Goal: Transaction & Acquisition: Purchase product/service

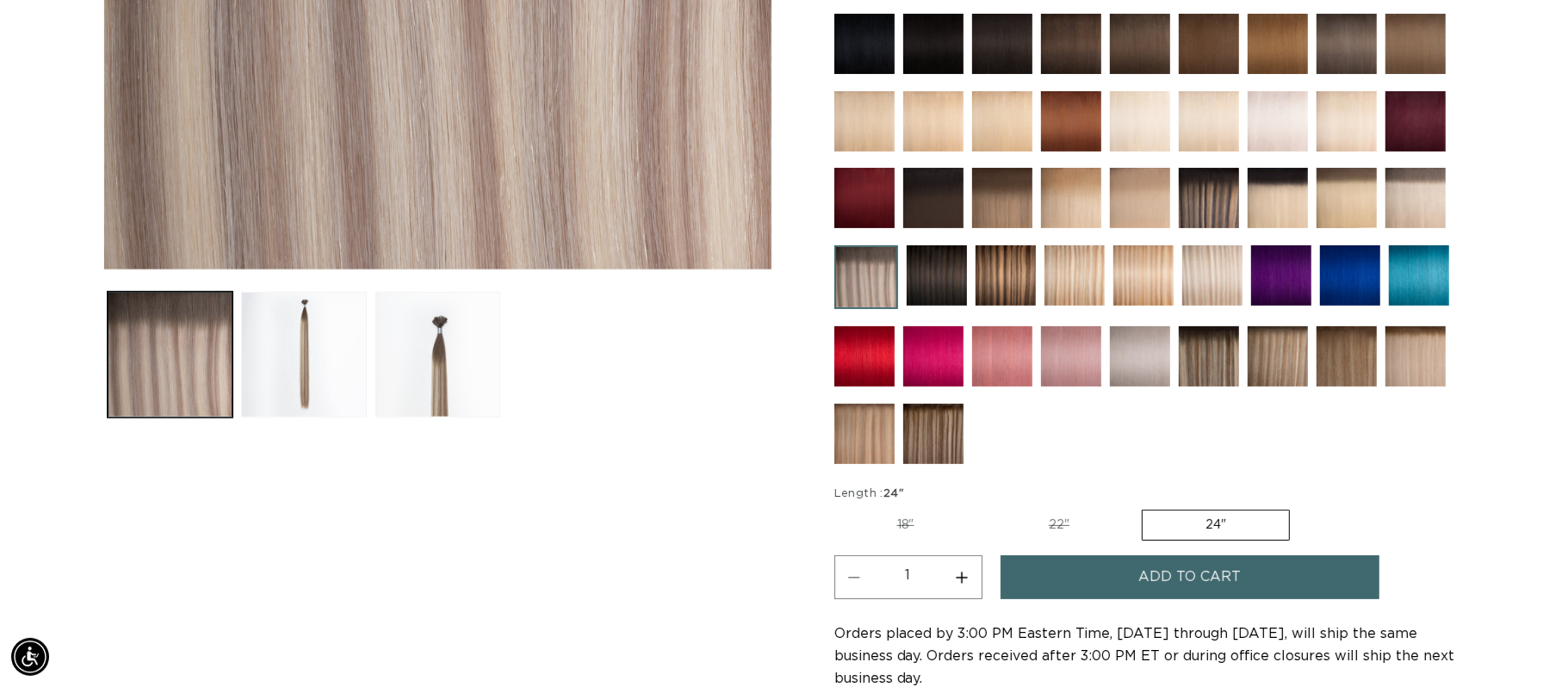
click at [963, 583] on button "Increase quantity for Arctic Rooted - Keratin Fusion" at bounding box center [961, 578] width 38 height 44
type input "2"
click at [1153, 594] on span "Add to cart" at bounding box center [1189, 578] width 102 height 44
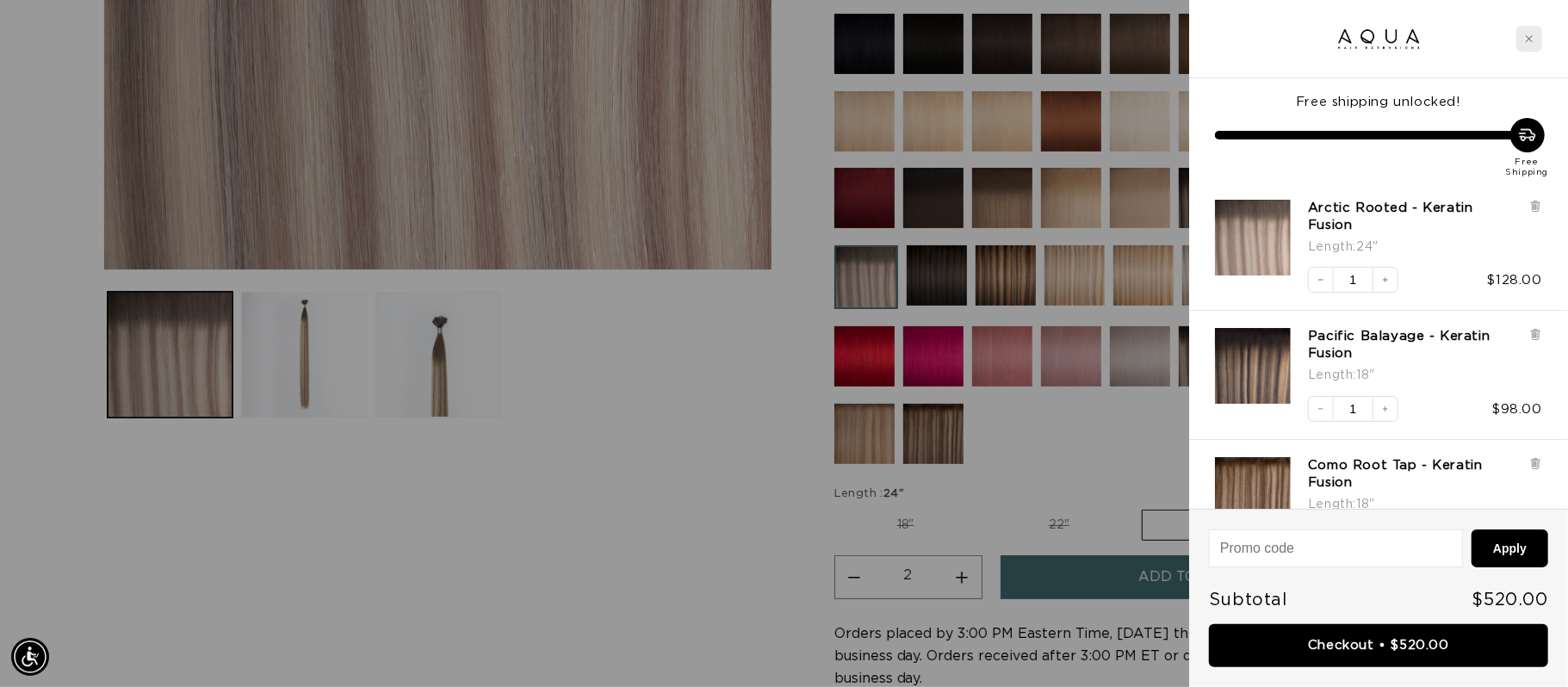
click at [1533, 43] on div "Close cart" at bounding box center [1529, 38] width 26 height 26
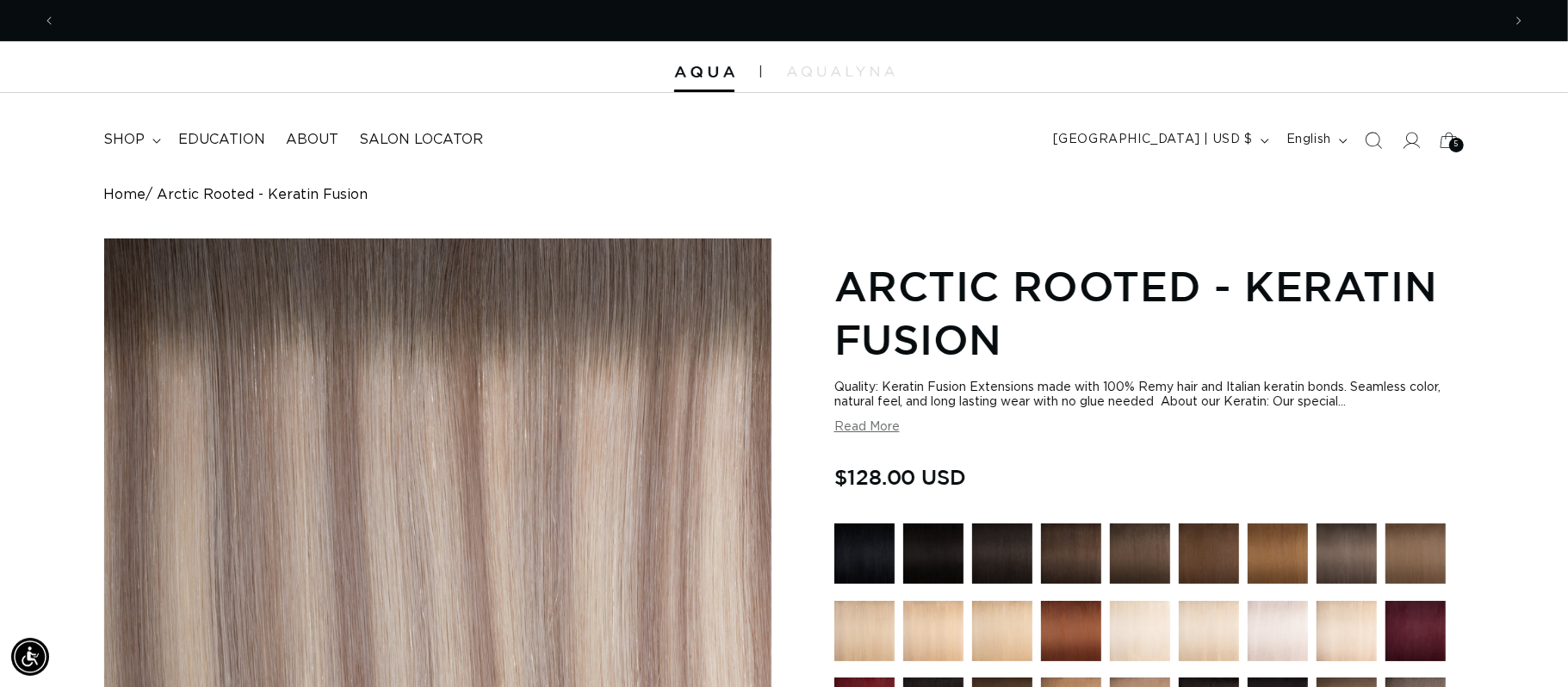
scroll to position [0, 1447]
click at [1376, 143] on icon "Search" at bounding box center [1372, 140] width 18 height 18
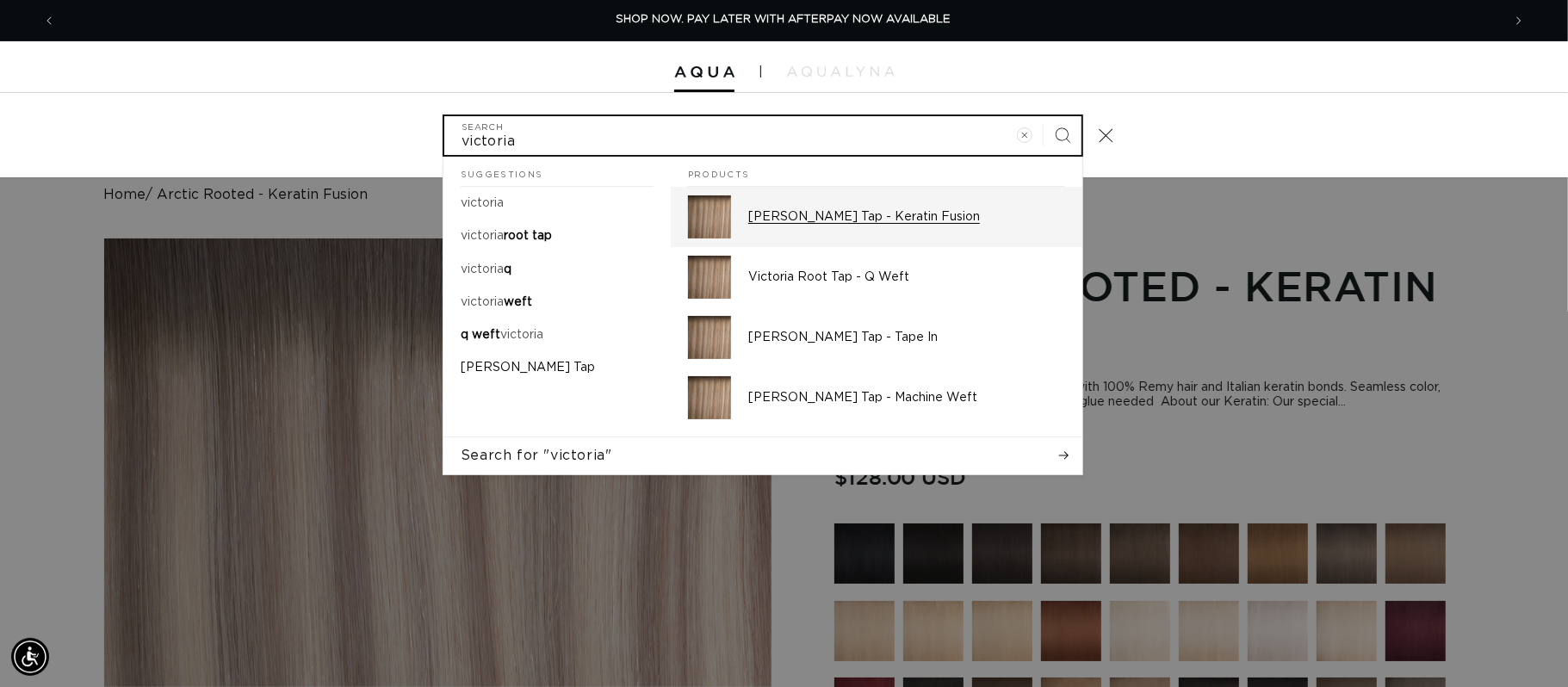
type input "victoria"
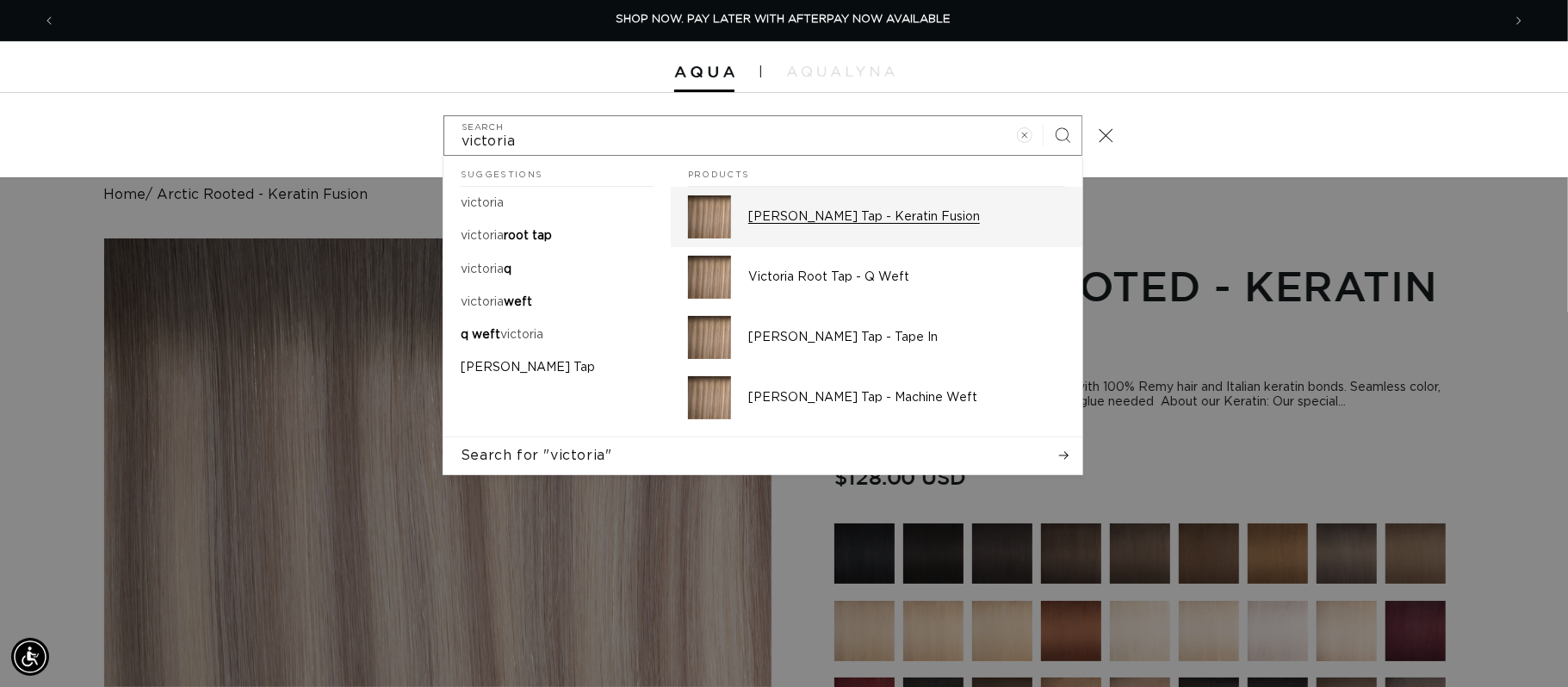
click at [887, 218] on p "[PERSON_NAME] Tap - Keratin Fusion" at bounding box center [907, 218] width 317 height 16
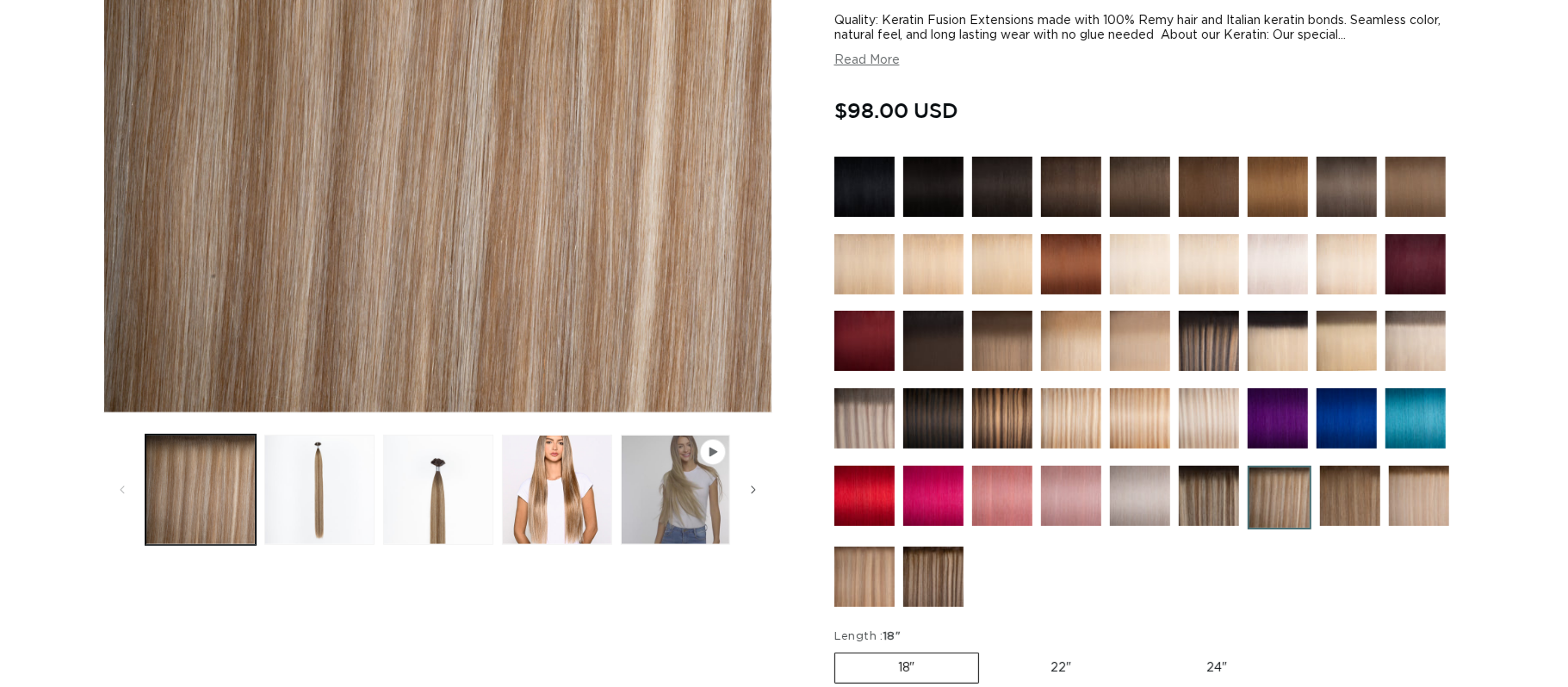
scroll to position [783, 0]
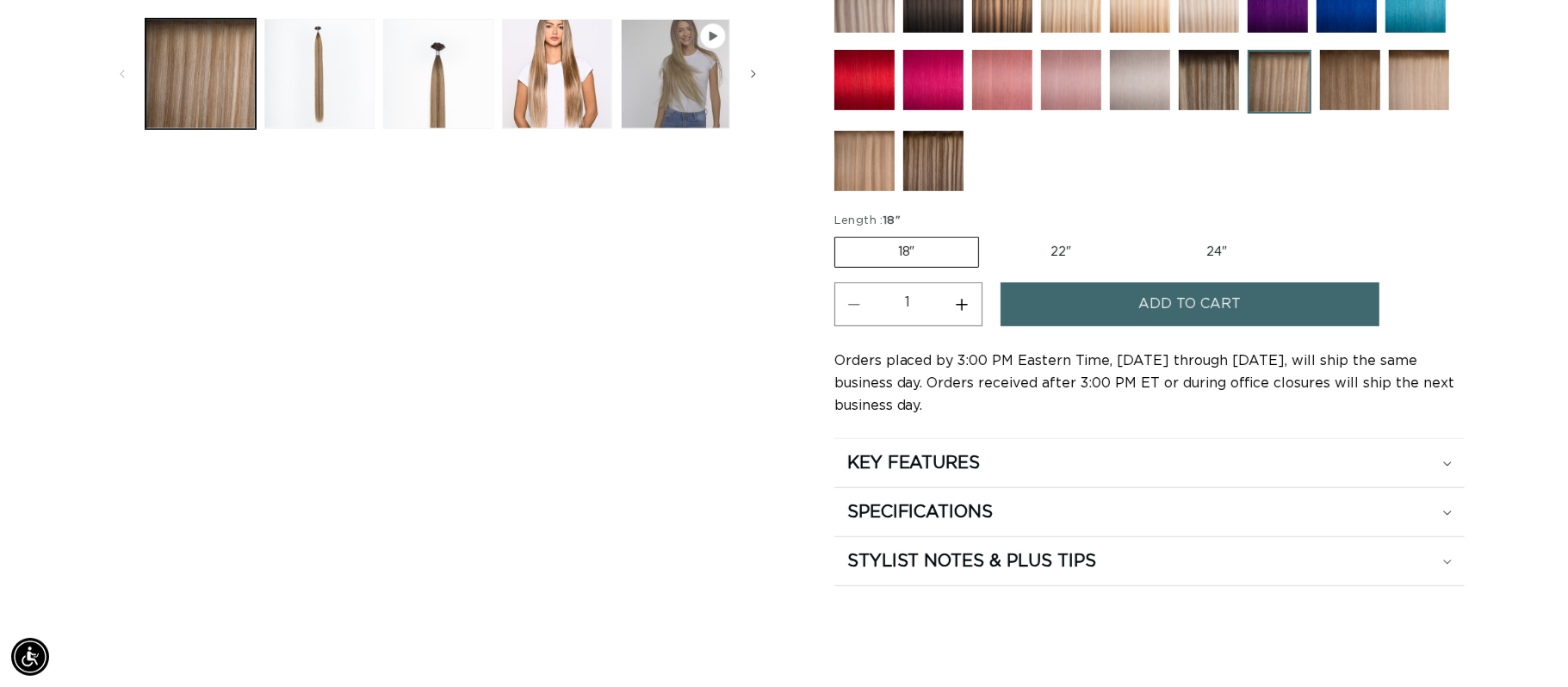
click at [1155, 313] on span "Add to cart" at bounding box center [1189, 304] width 102 height 44
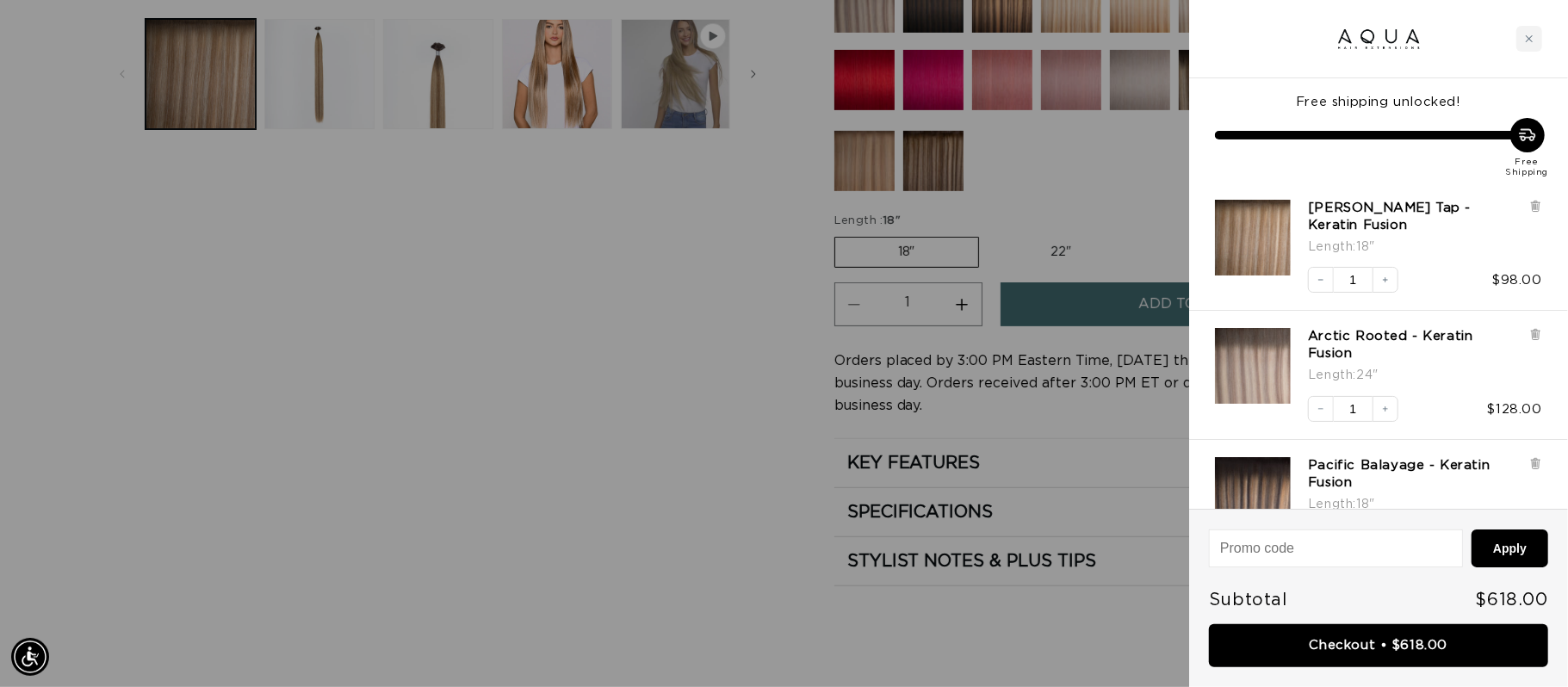
scroll to position [0, 0]
click at [1386, 405] on icon "Increase quantity" at bounding box center [1385, 409] width 11 height 11
click at [1536, 208] on icon at bounding box center [1536, 205] width 4 height 9
click at [1530, 208] on h3 "Victoria Root Tap - Keratin Fusion" at bounding box center [1418, 217] width 221 height 34
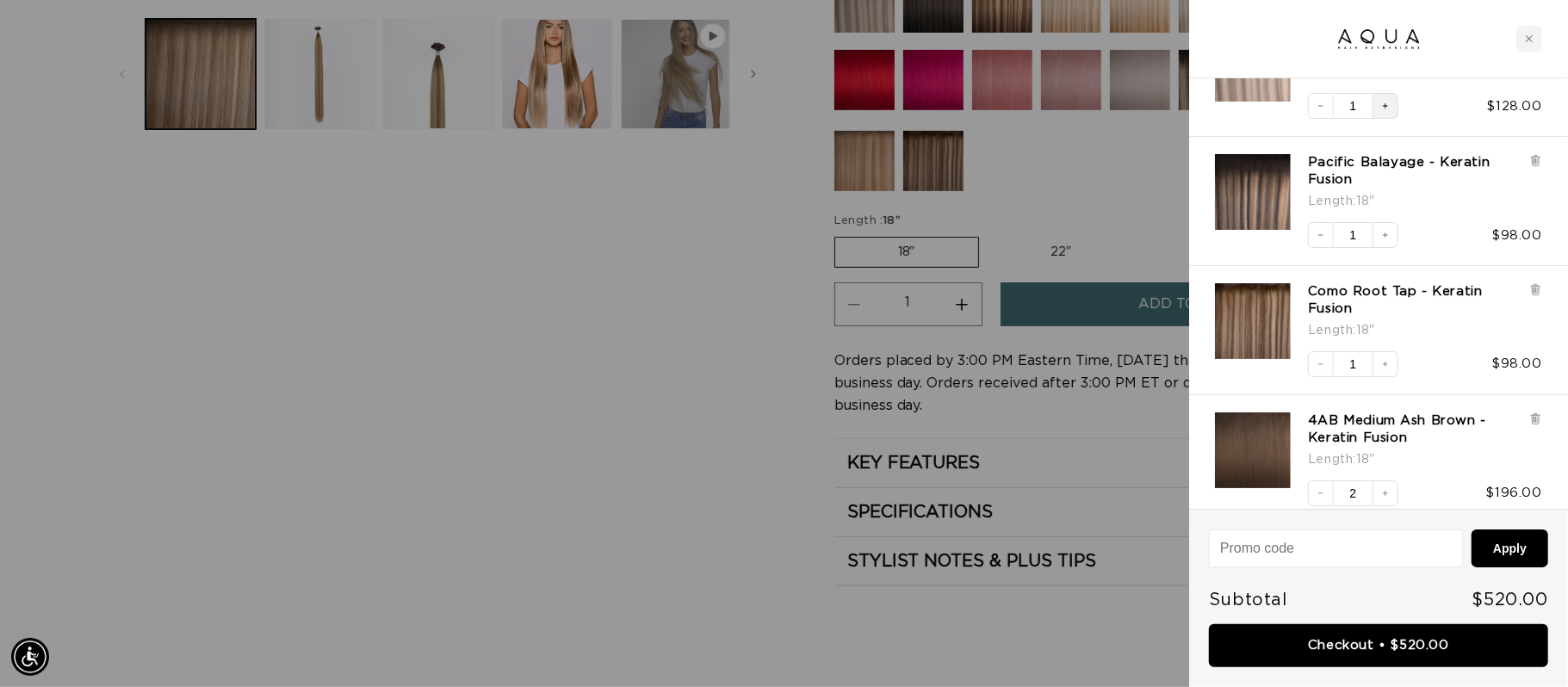
scroll to position [0, 1447]
click at [1400, 648] on link "Checkout • $520.00" at bounding box center [1378, 647] width 339 height 44
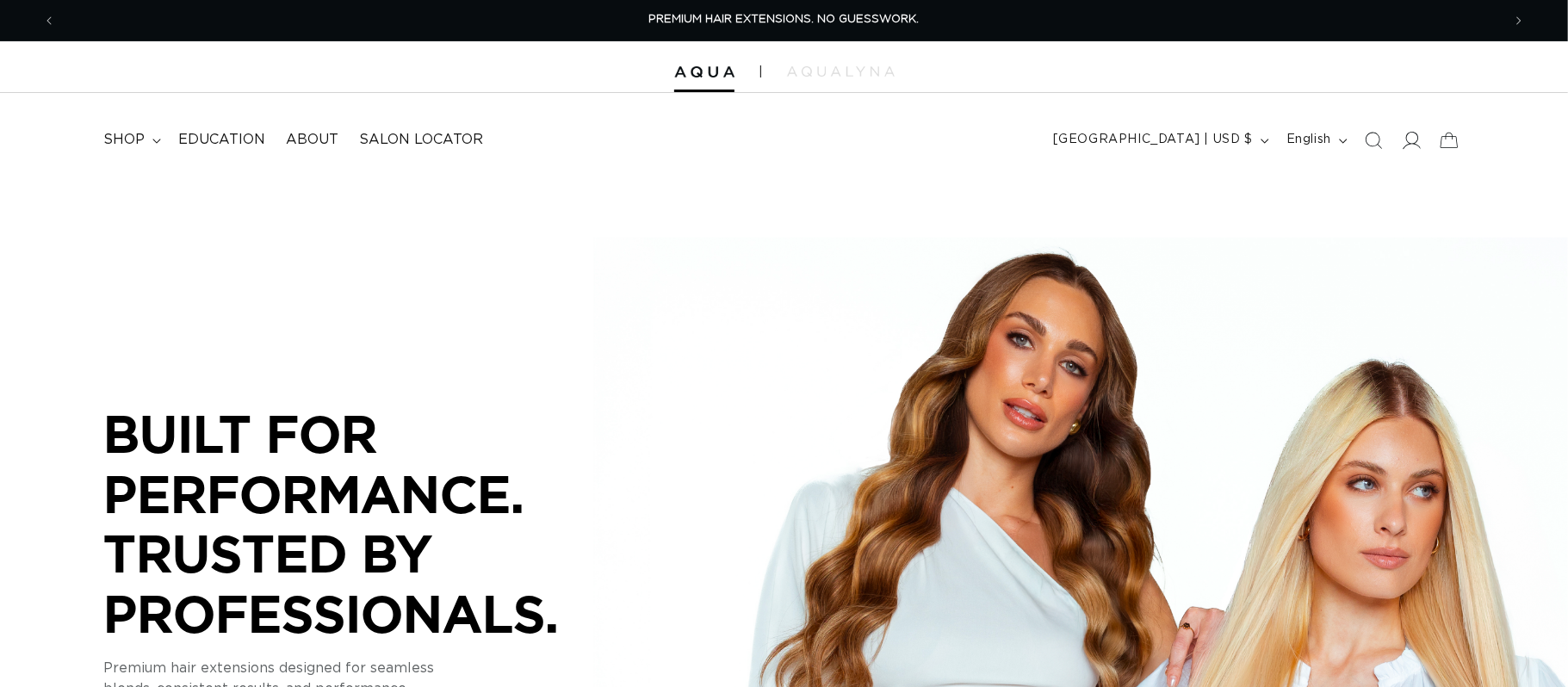
click at [1410, 135] on icon at bounding box center [1411, 140] width 18 height 18
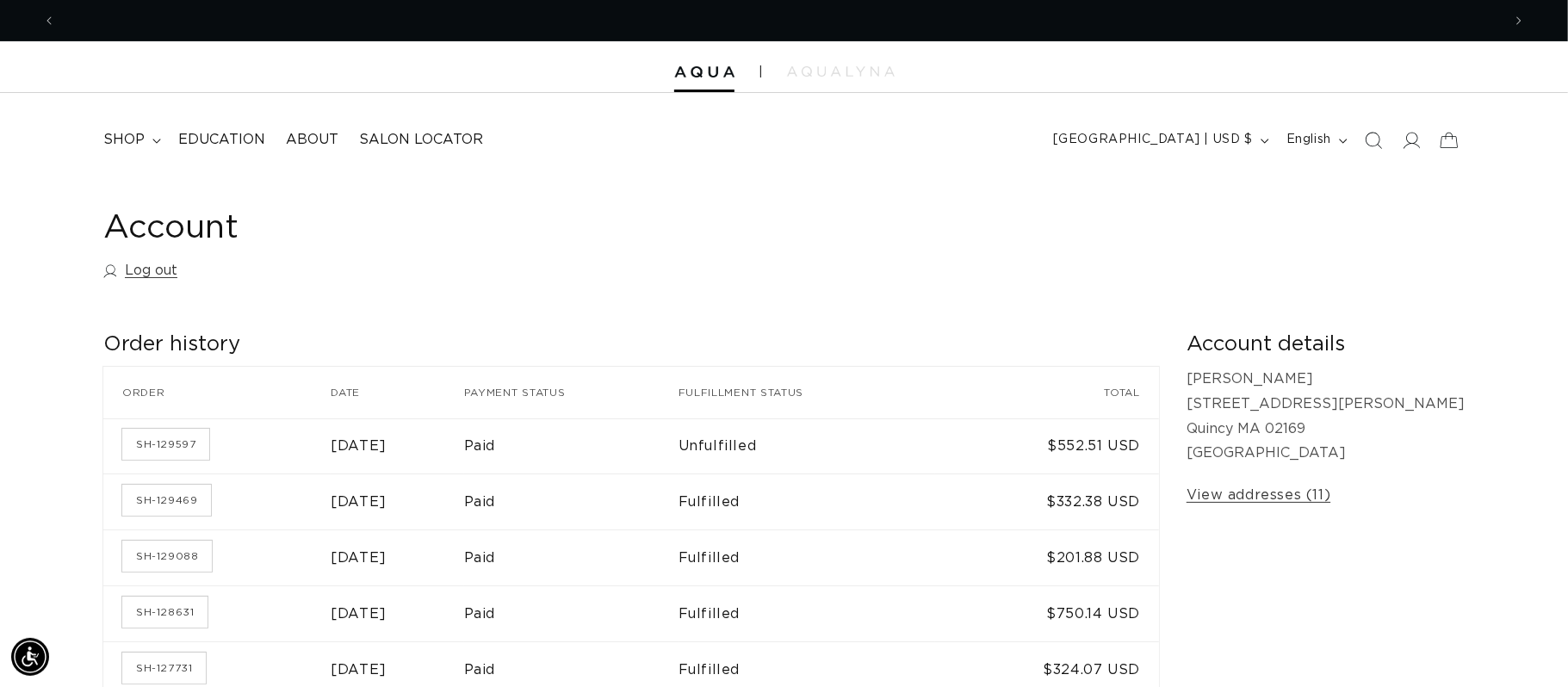
scroll to position [0, 1447]
click at [1380, 145] on icon "Search" at bounding box center [1372, 140] width 18 height 18
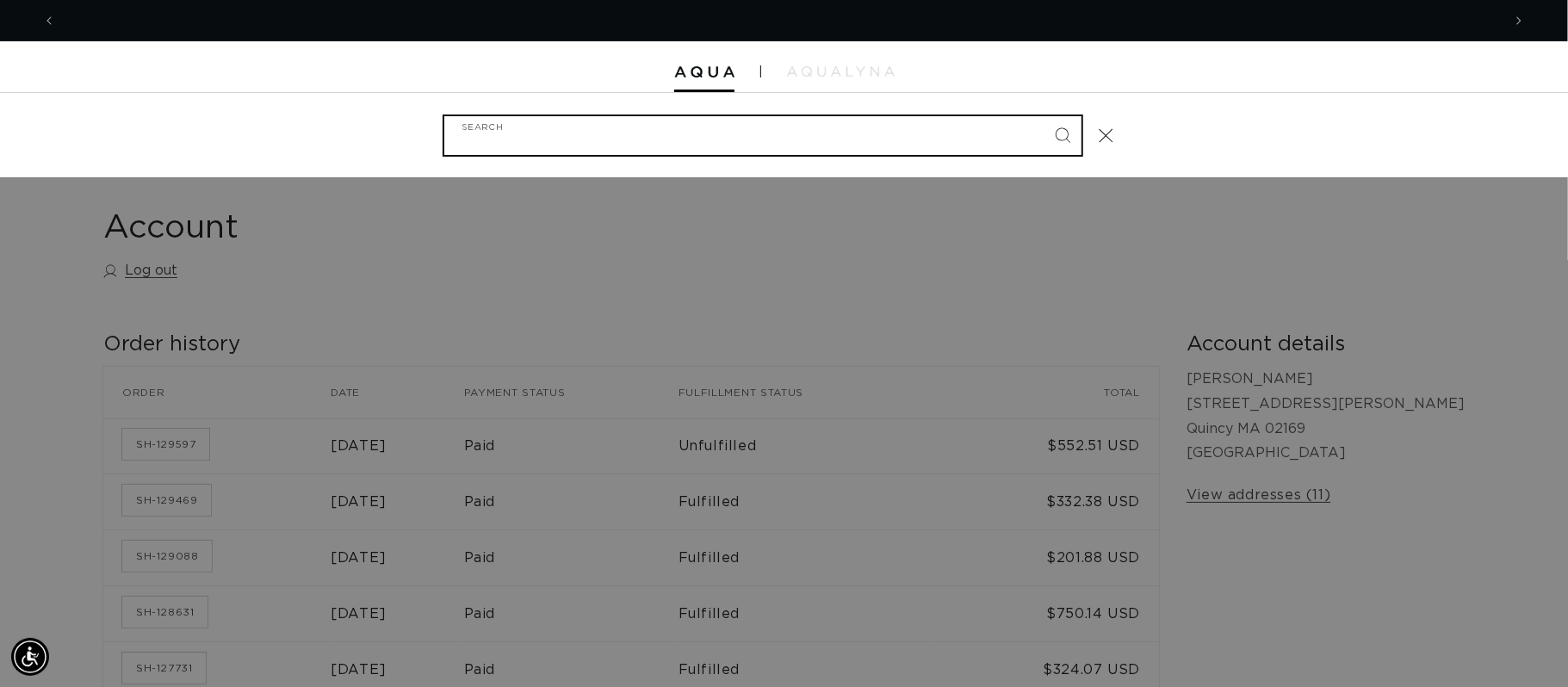
scroll to position [0, 2891]
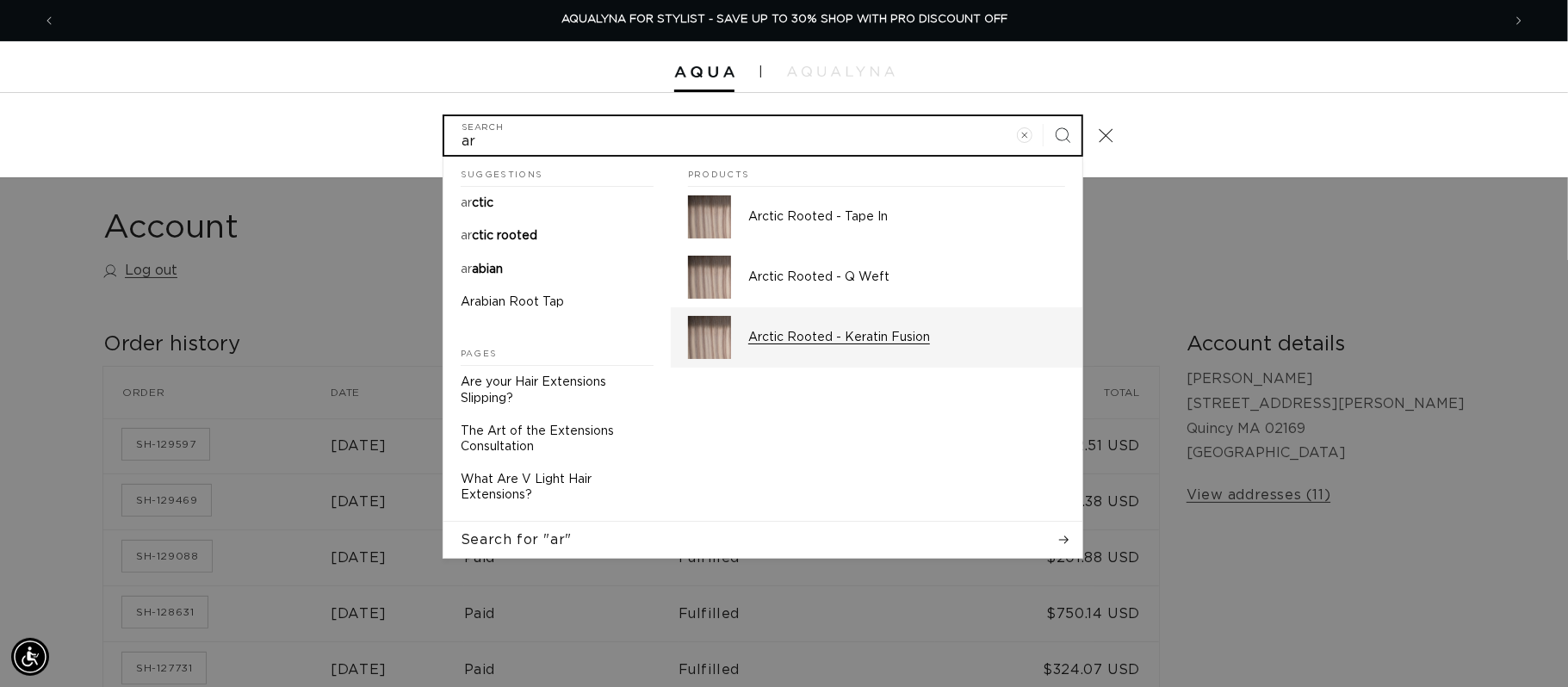
type input "ar"
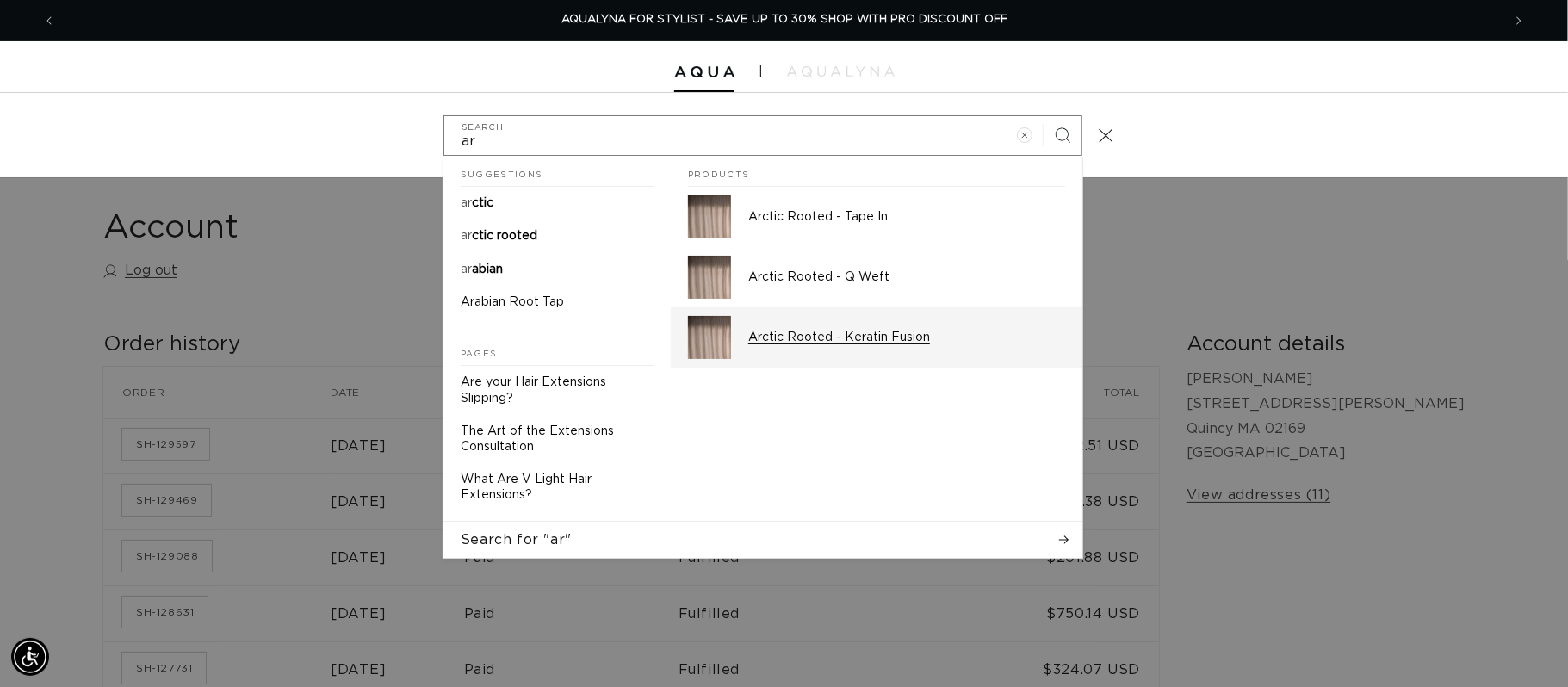
click at [878, 335] on p "Arctic Rooted - Keratin Fusion" at bounding box center [907, 338] width 317 height 16
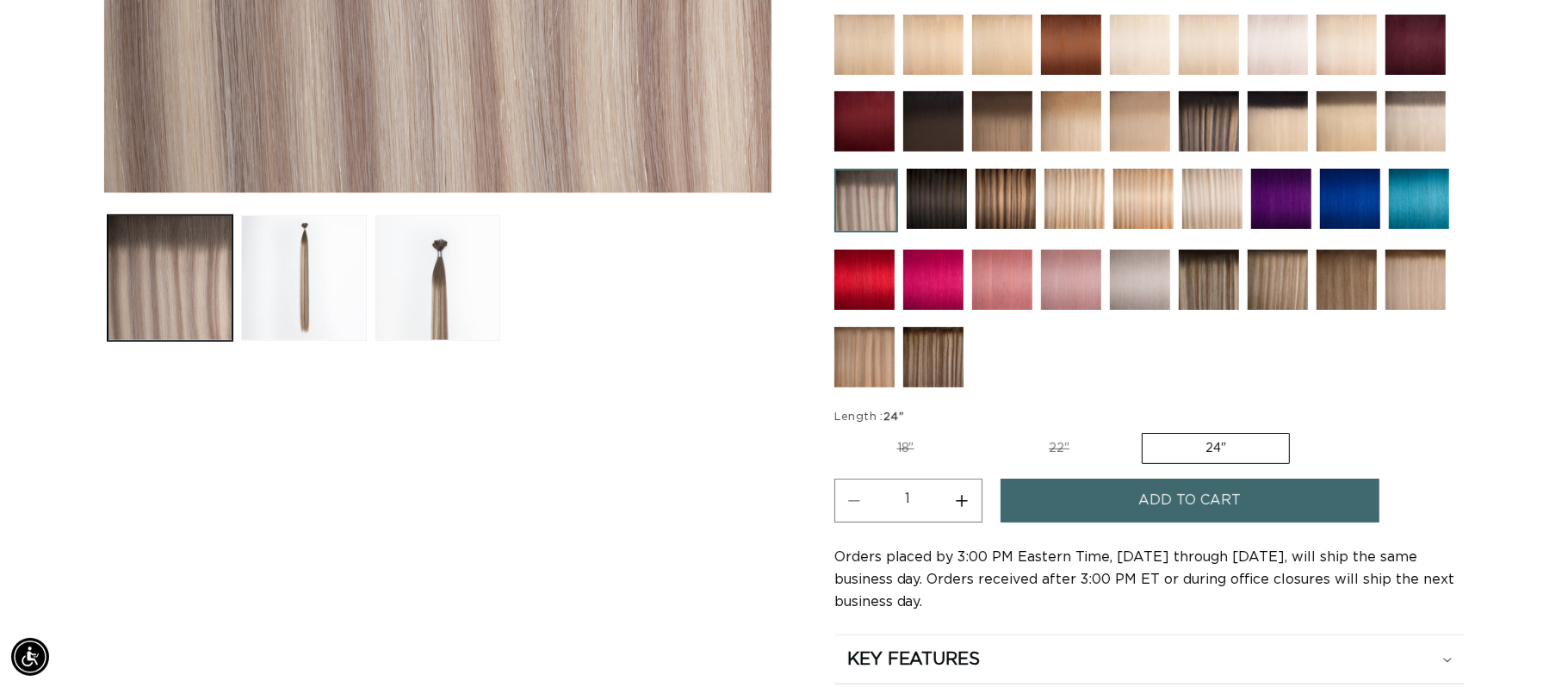
scroll to position [0, 1447]
click at [1078, 506] on button "Add to cart" at bounding box center [1189, 501] width 379 height 44
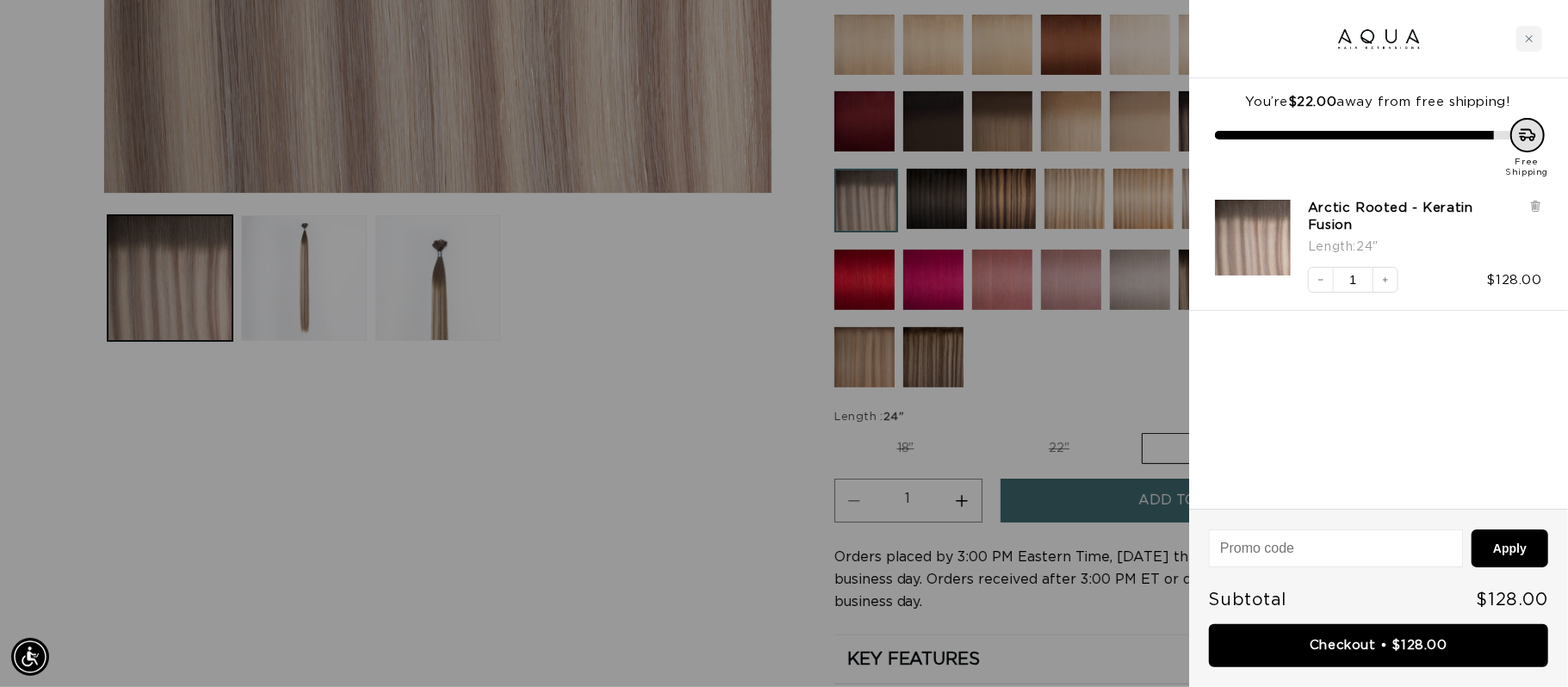
scroll to position [0, 2891]
click at [1527, 54] on div at bounding box center [1378, 39] width 379 height 79
click at [1530, 43] on div "Close cart" at bounding box center [1529, 38] width 26 height 26
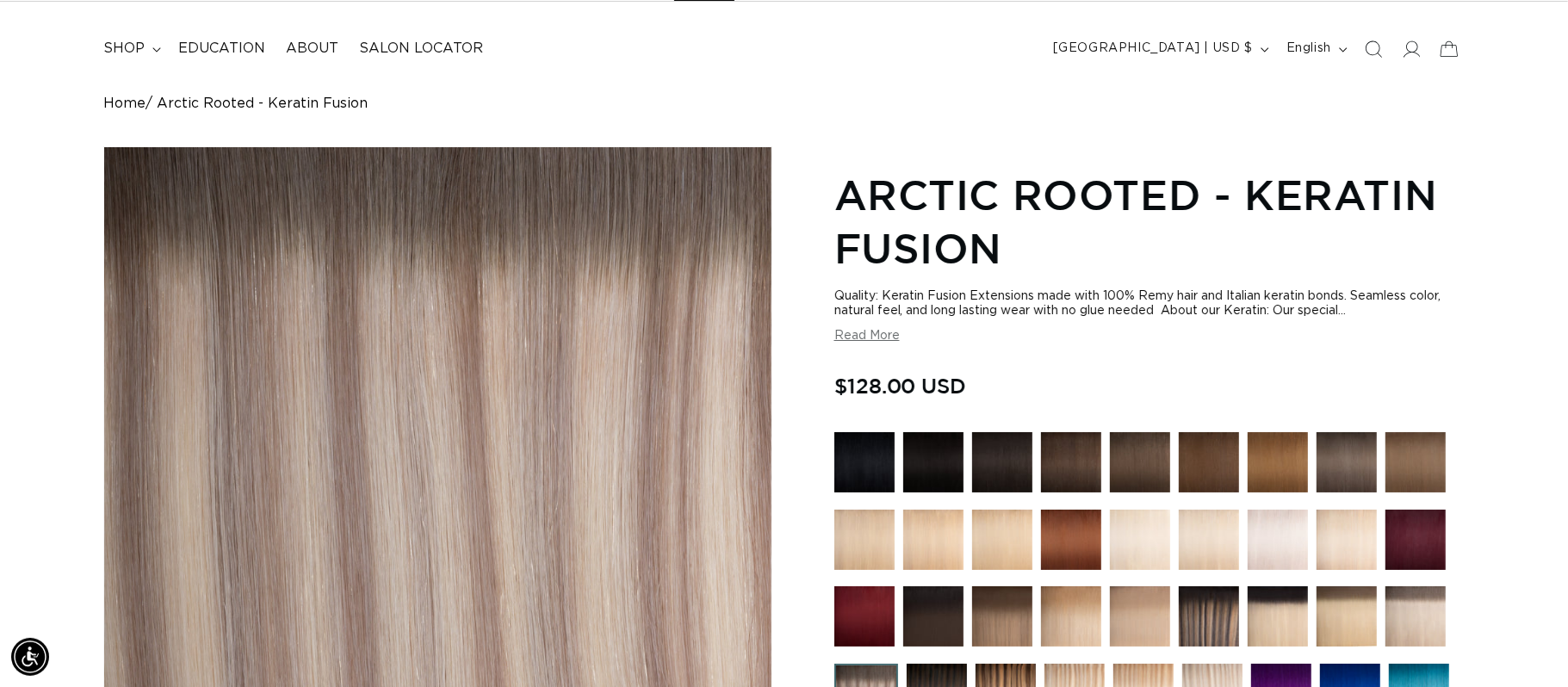
scroll to position [0, 0]
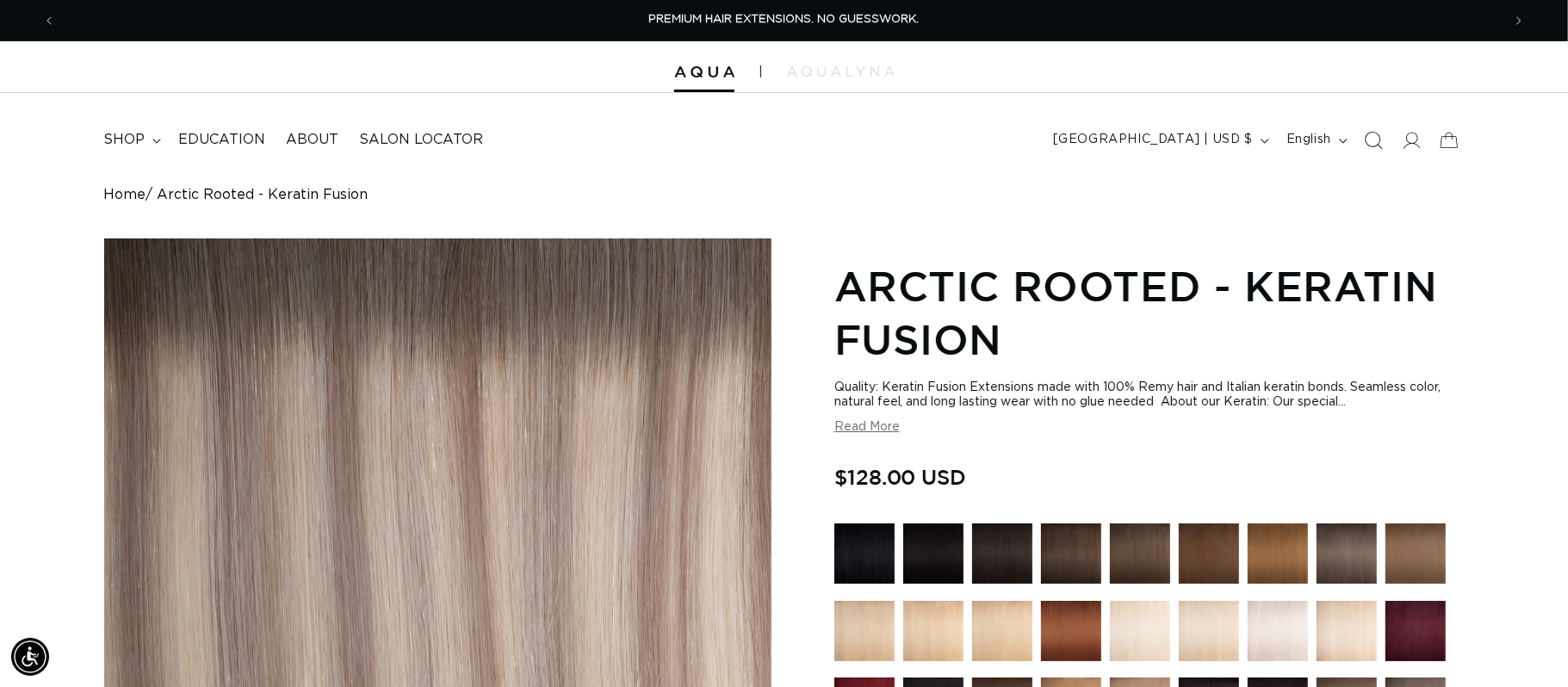
click at [1371, 140] on icon "Search" at bounding box center [1372, 140] width 18 height 18
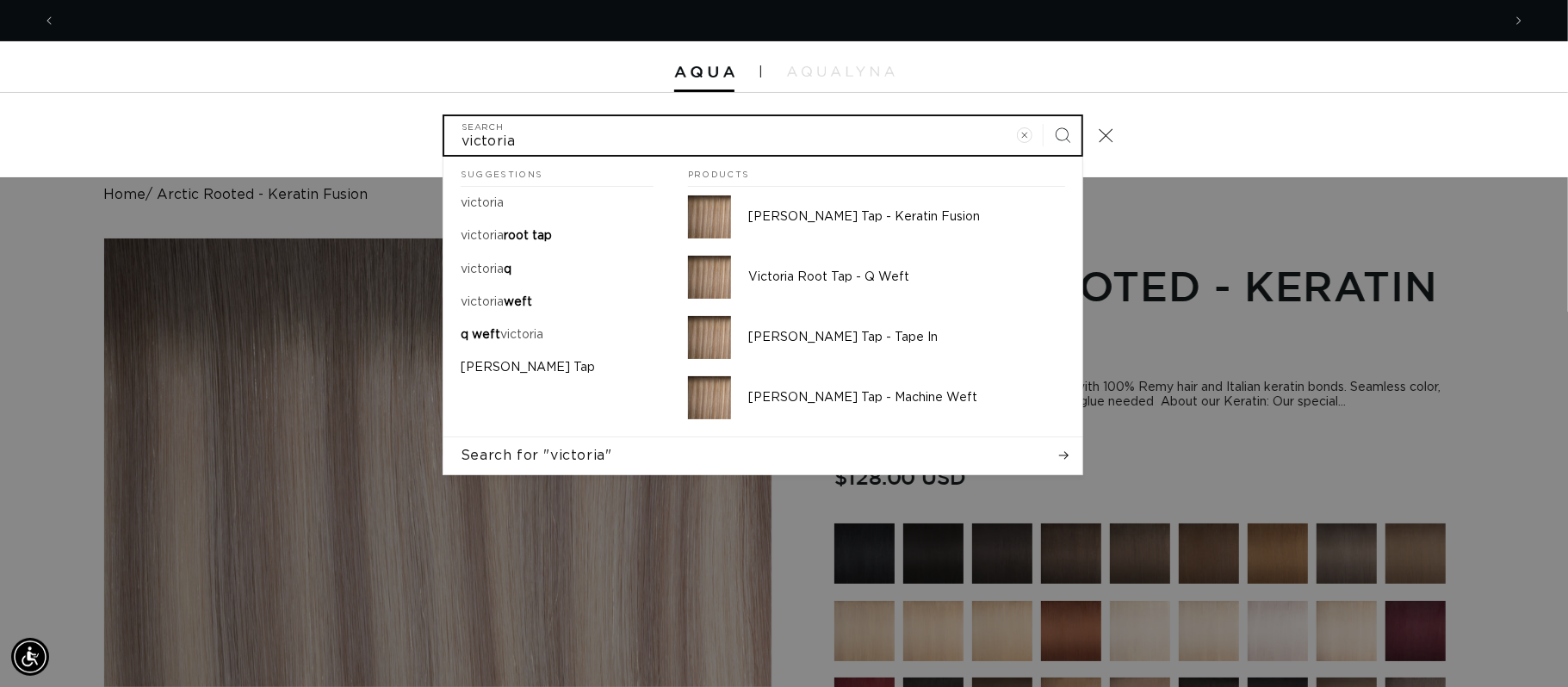
scroll to position [0, 2891]
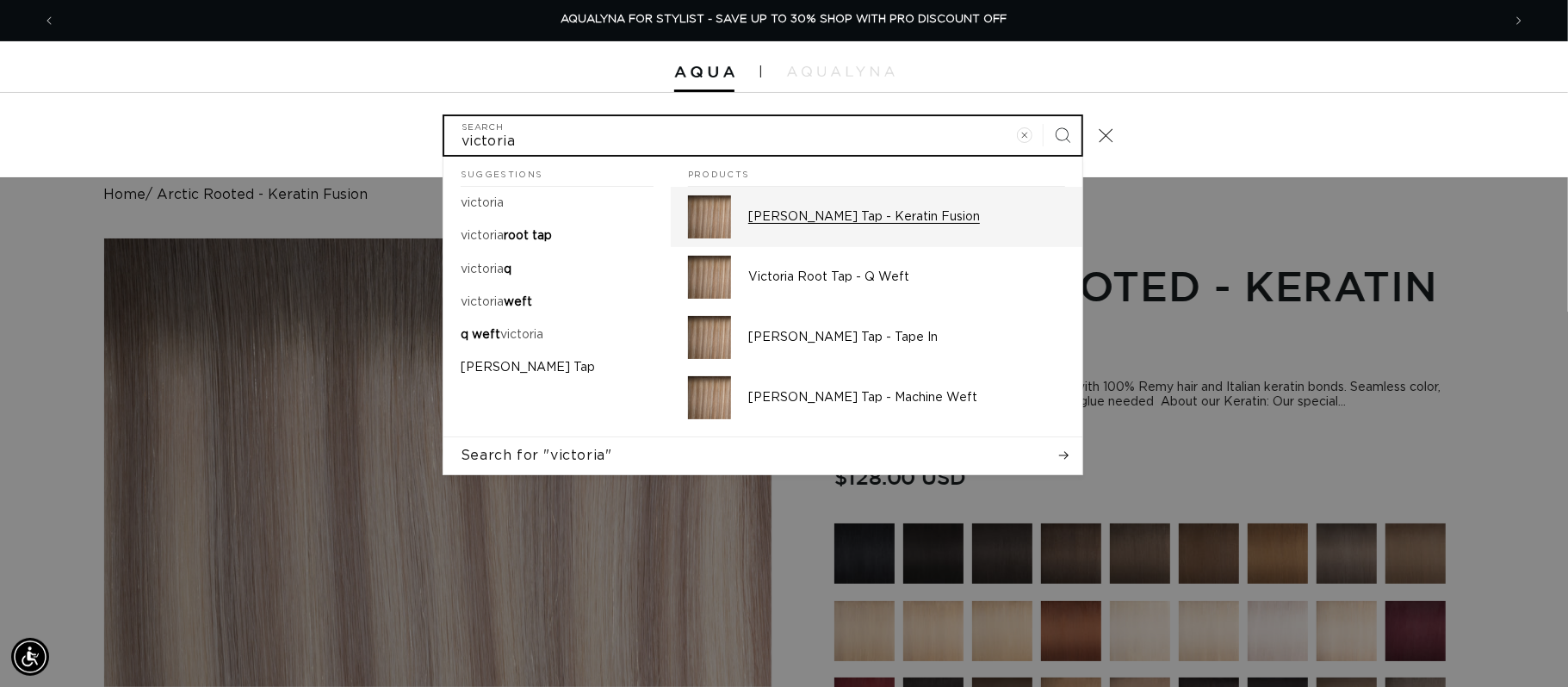
type input "victoria"
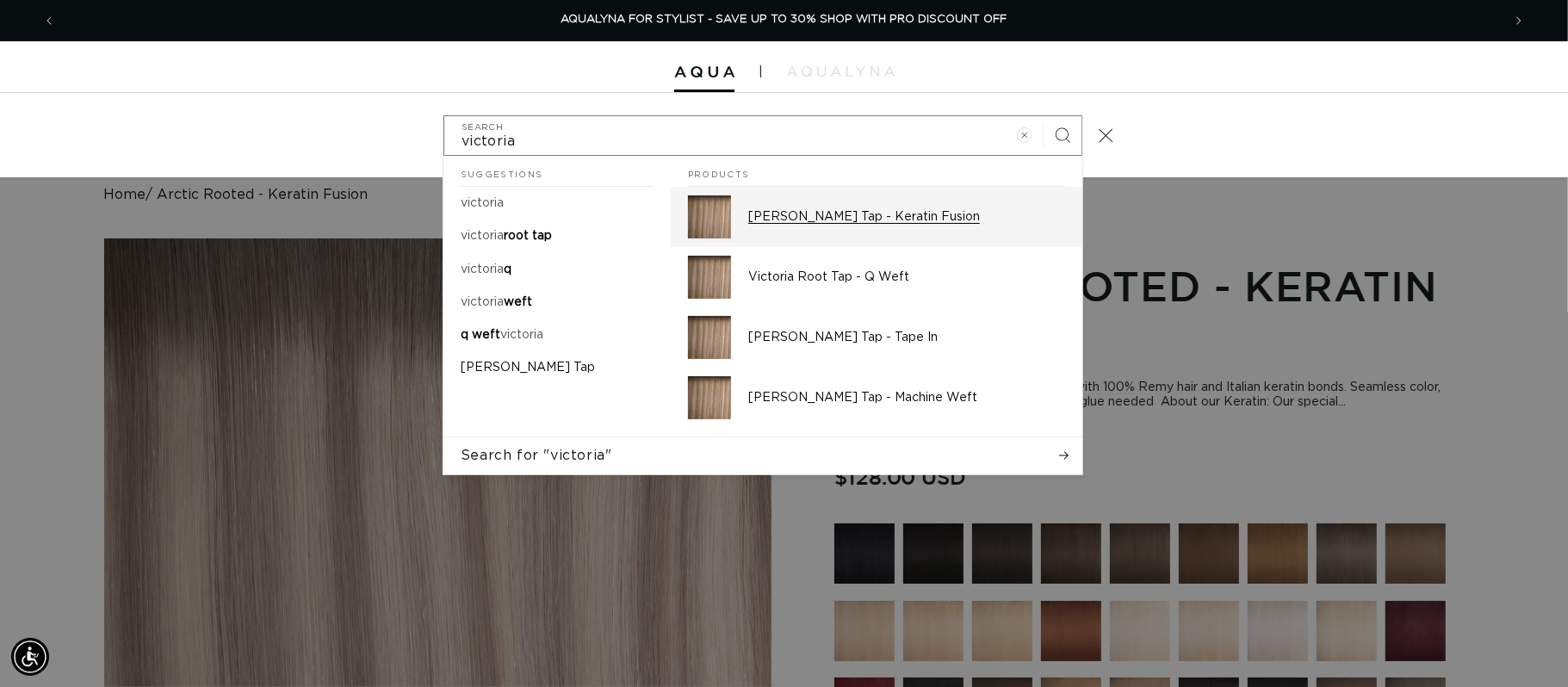
click at [931, 218] on p "[PERSON_NAME] Tap - Keratin Fusion" at bounding box center [907, 218] width 317 height 16
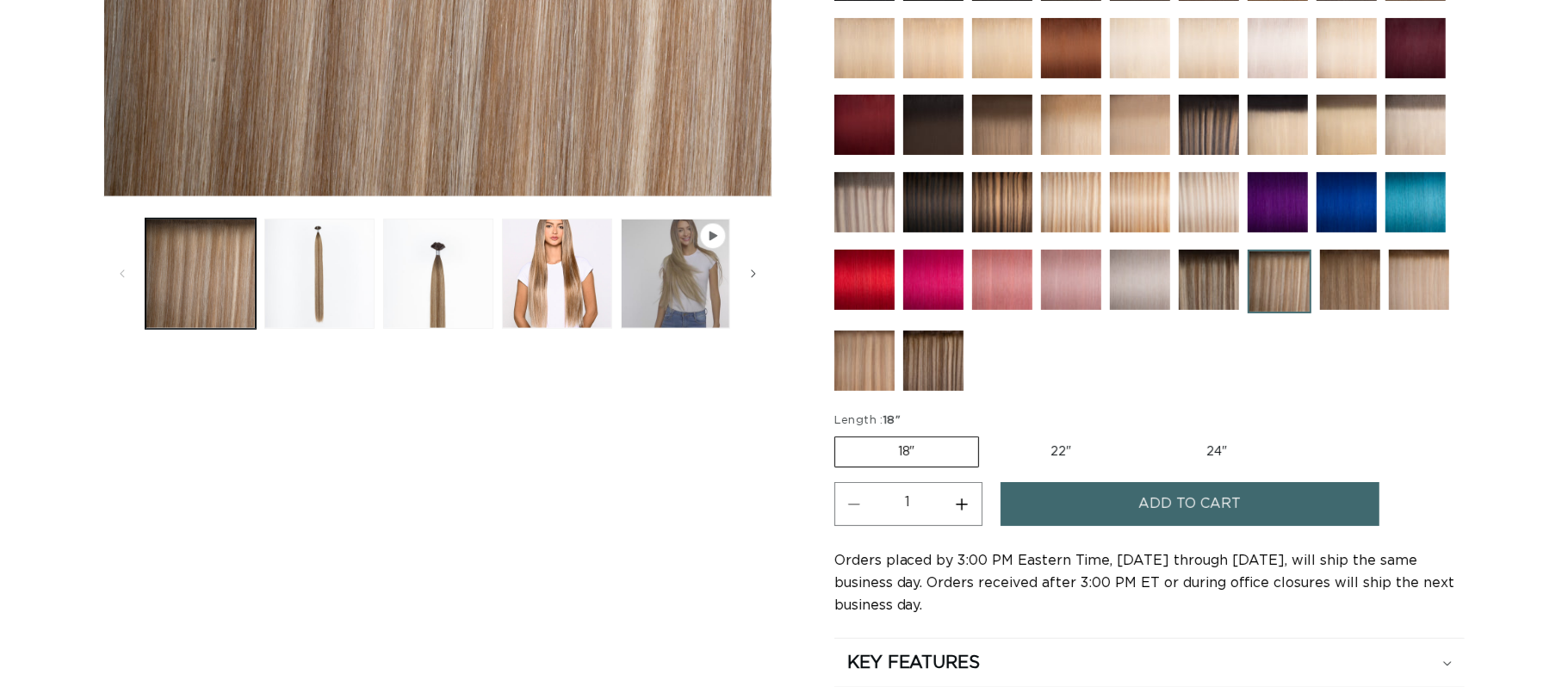
click at [1151, 503] on span "Add to cart" at bounding box center [1189, 504] width 102 height 44
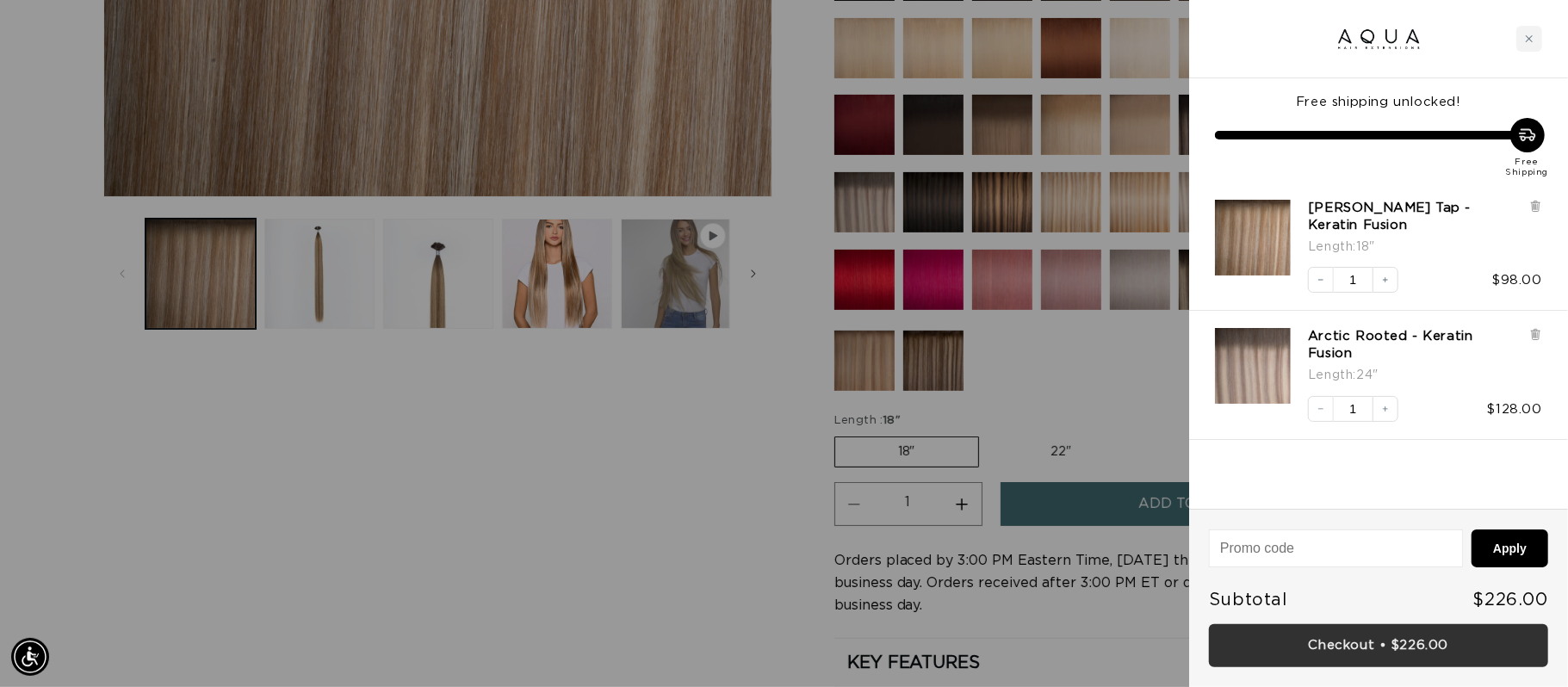
click at [1454, 653] on link "Checkout • $226.00" at bounding box center [1378, 647] width 339 height 44
